Goal: Transaction & Acquisition: Purchase product/service

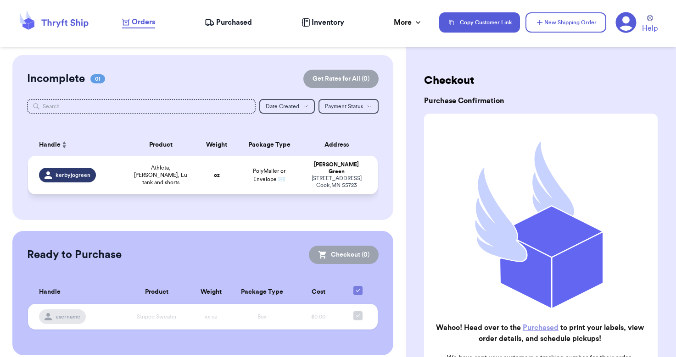
click at [233, 178] on td "oz" at bounding box center [217, 175] width 42 height 39
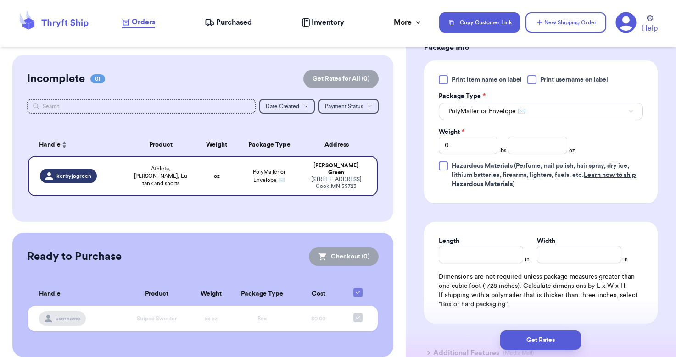
scroll to position [407, 0]
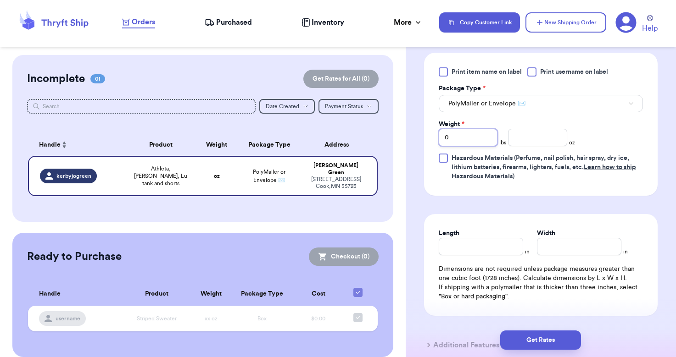
click at [485, 140] on input "0" at bounding box center [468, 137] width 59 height 17
type input "1"
click at [559, 138] on input "number" at bounding box center [537, 137] width 59 height 17
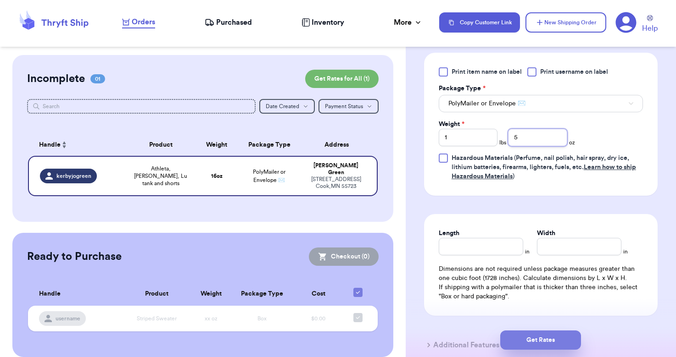
type input "5"
click at [545, 339] on button "Get Rates" at bounding box center [540, 340] width 81 height 19
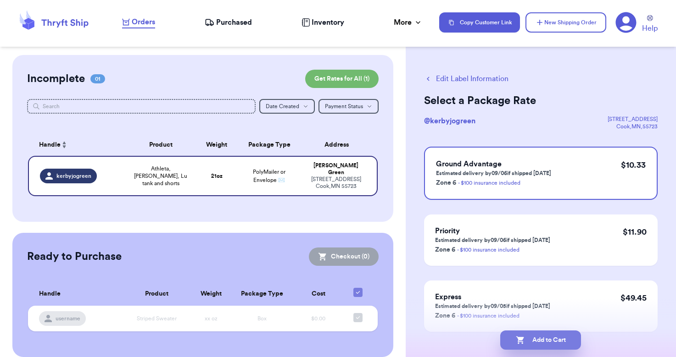
click at [531, 345] on button "Add to Cart" at bounding box center [540, 340] width 81 height 19
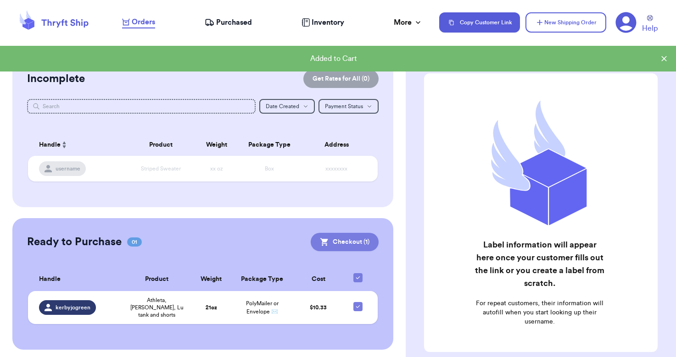
click at [352, 237] on button "Checkout ( 1 )" at bounding box center [345, 242] width 68 height 18
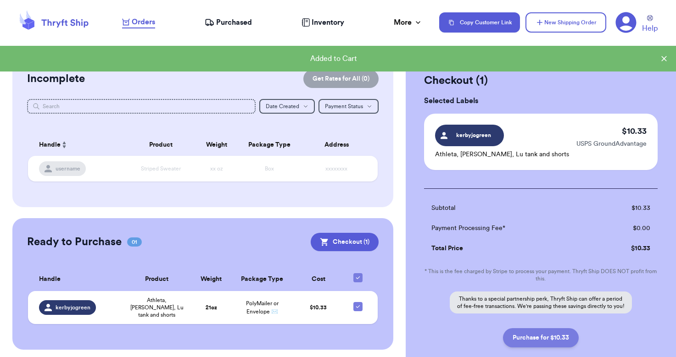
click at [542, 348] on button "Purchase for $10.33" at bounding box center [541, 337] width 76 height 19
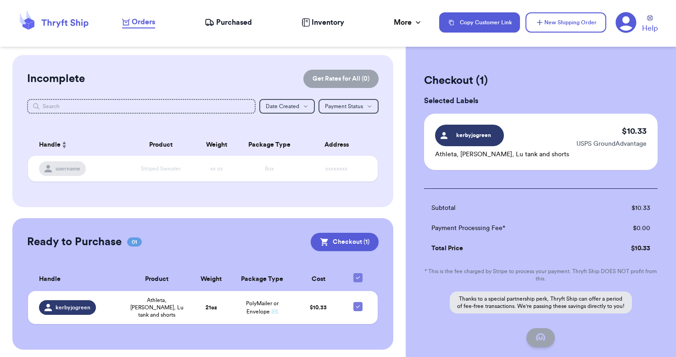
checkbox input "false"
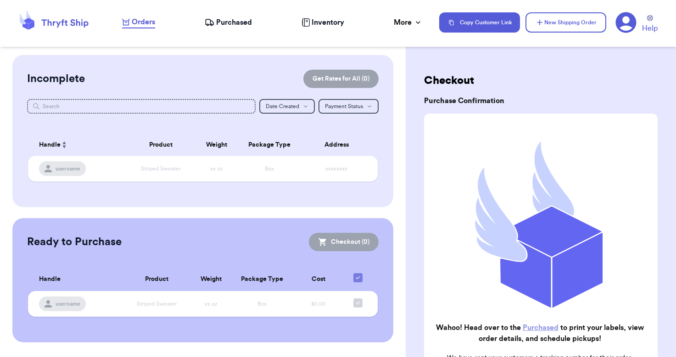
checkbox input "true"
click at [243, 23] on span "Purchased" at bounding box center [234, 22] width 36 height 11
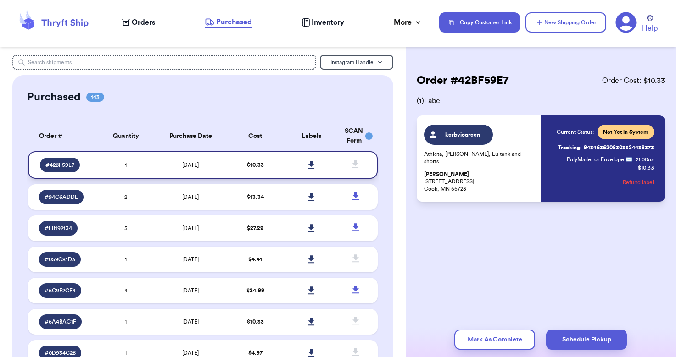
click at [309, 169] on icon at bounding box center [311, 165] width 7 height 8
